Goal: Find specific page/section: Find specific page/section

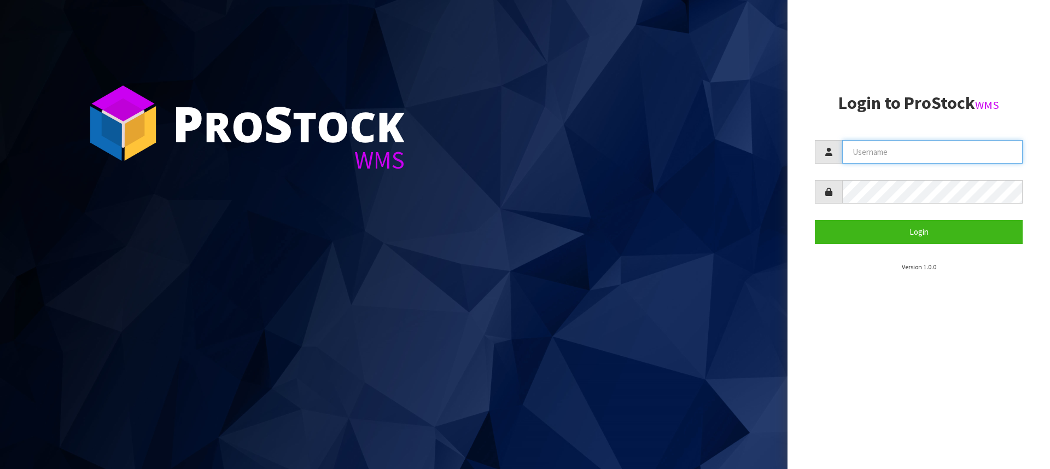
type input "[PERSON_NAME][EMAIL_ADDRESS][DOMAIN_NAME]"
click at [936, 247] on section "Login to ProStock WMS [PERSON_NAME][EMAIL_ADDRESS][DOMAIN_NAME] Login Version 1…" at bounding box center [919, 183] width 208 height 178
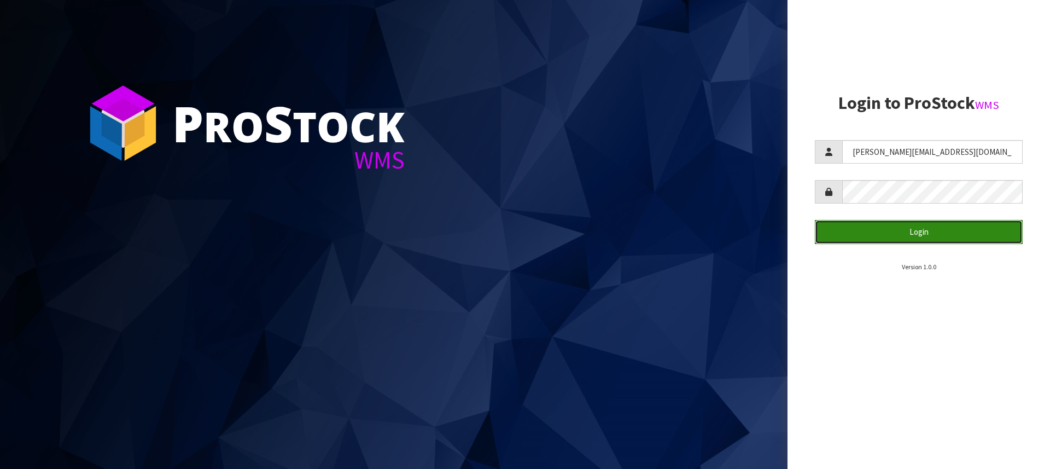
click at [933, 236] on button "Login" at bounding box center [919, 232] width 208 height 24
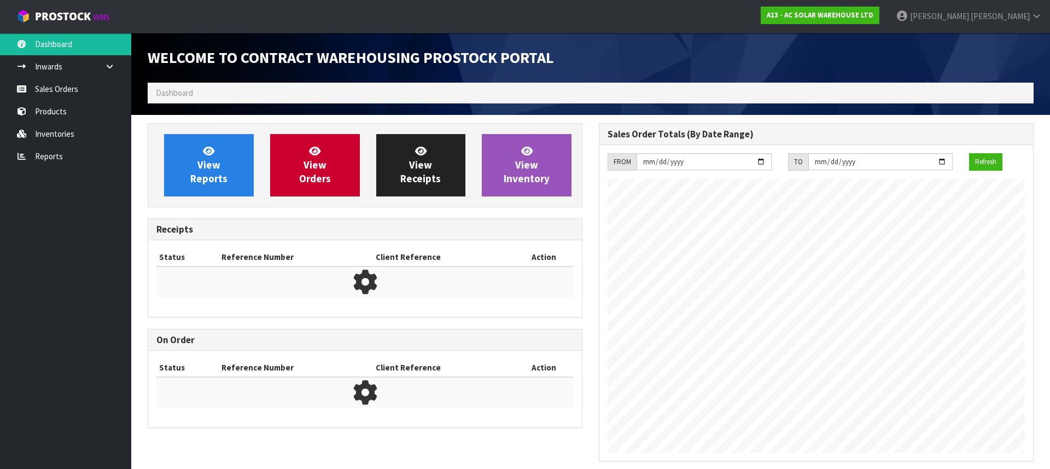
scroll to position [665, 451]
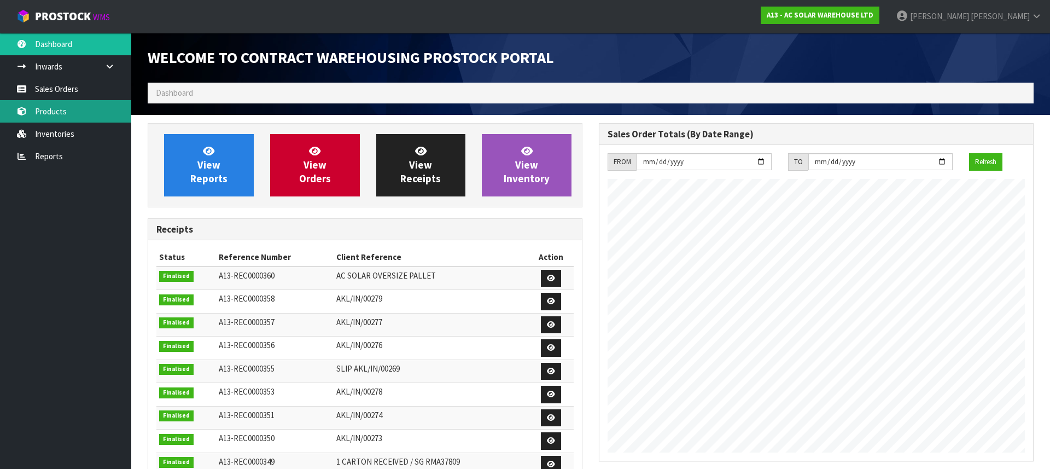
click at [88, 104] on link "Products" at bounding box center [65, 111] width 131 height 22
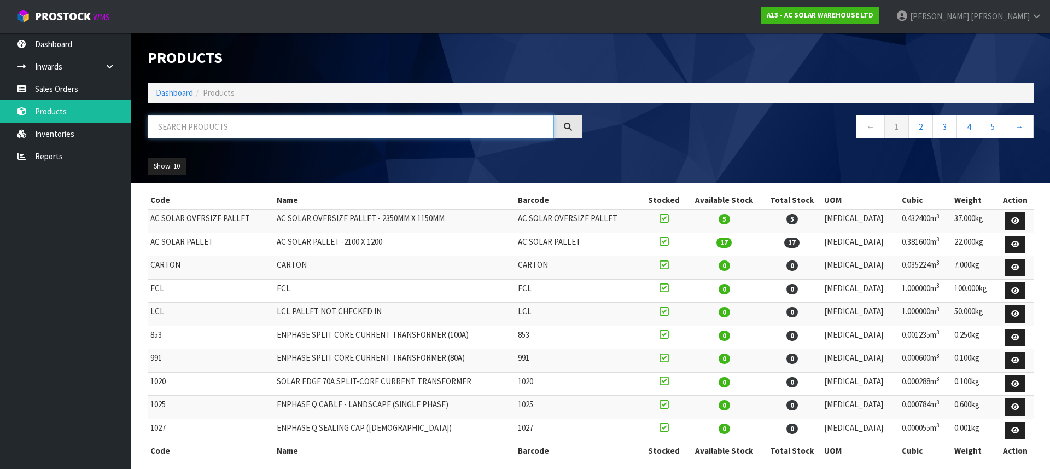
click at [191, 126] on input "text" at bounding box center [351, 127] width 406 height 24
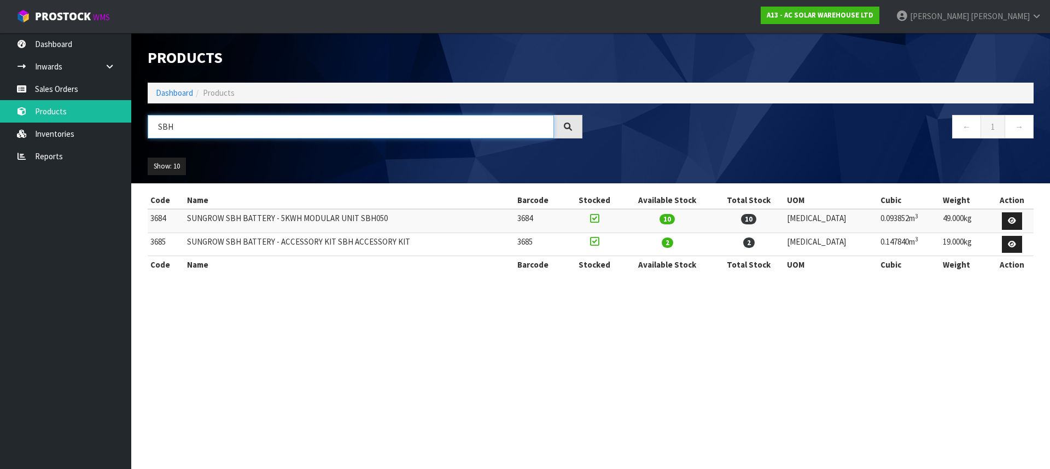
type input "SBH"
